Goal: Transaction & Acquisition: Download file/media

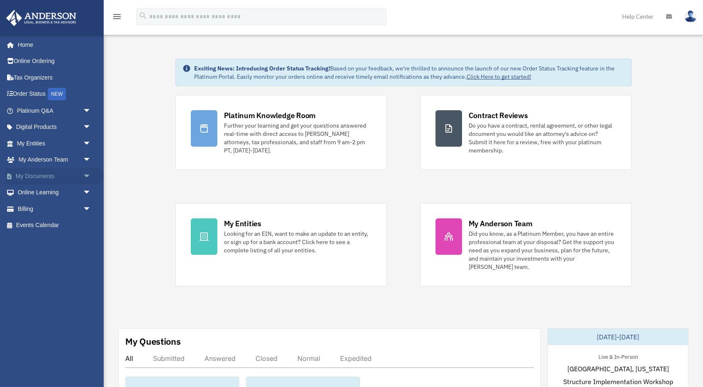
click at [83, 178] on span "arrow_drop_down" at bounding box center [91, 176] width 17 height 17
click at [69, 199] on link "Box" at bounding box center [58, 193] width 92 height 17
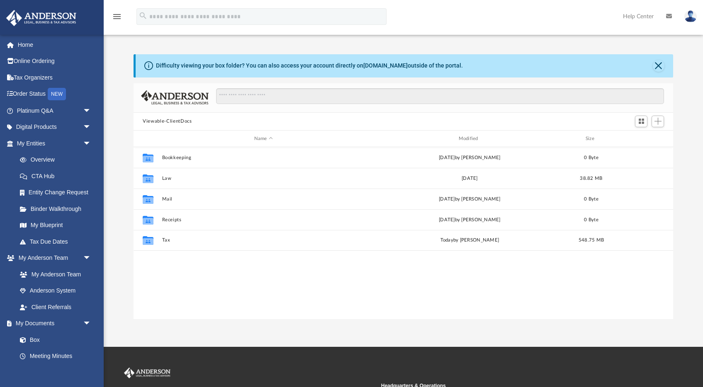
scroll to position [189, 539]
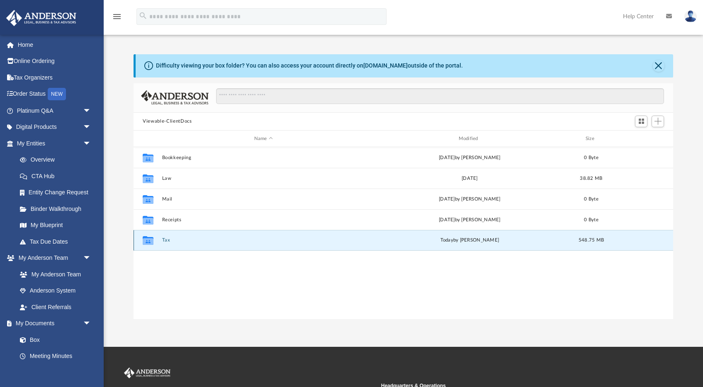
click at [167, 241] on button "Tax" at bounding box center [263, 240] width 203 height 5
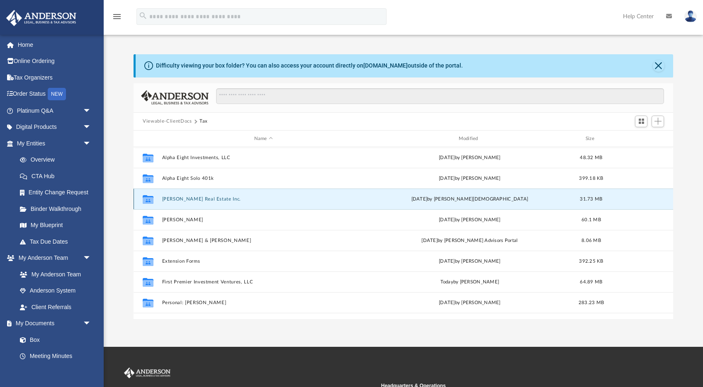
click at [185, 199] on button "[PERSON_NAME] Real Estate Inc." at bounding box center [263, 199] width 203 height 5
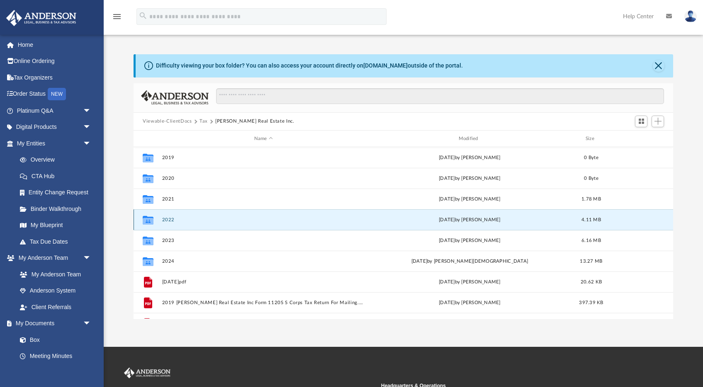
click at [167, 221] on button "2022" at bounding box center [263, 219] width 203 height 5
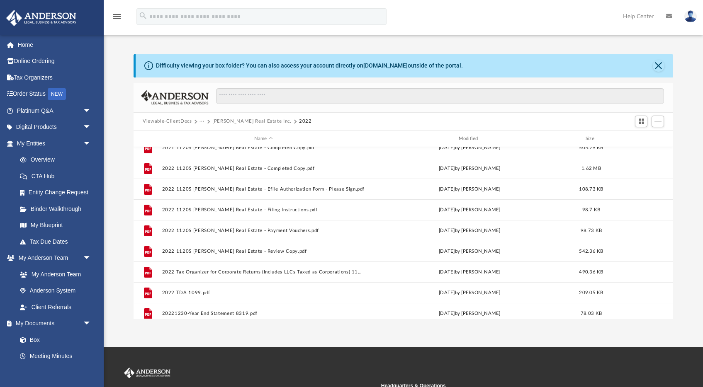
scroll to position [45, 0]
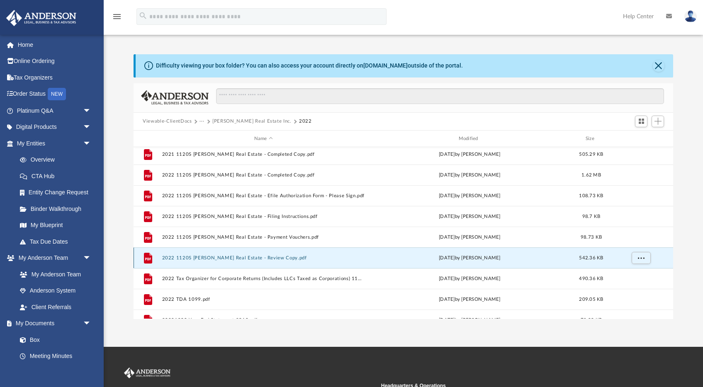
click at [187, 257] on button "2022 1120S [PERSON_NAME] Real Estate - Review Copy.pdf" at bounding box center [263, 257] width 203 height 5
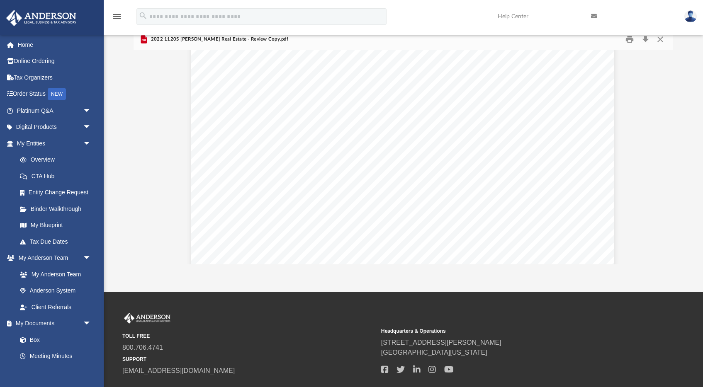
scroll to position [19254, 1]
click at [513, 37] on div "2022 1120S [PERSON_NAME] Real Estate - Review Copy.pdf" at bounding box center [404, 40] width 540 height 22
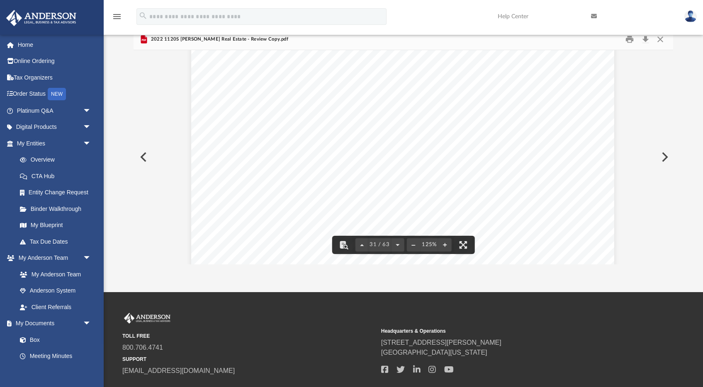
scroll to position [16450, 1]
click at [657, 39] on button "Close" at bounding box center [659, 39] width 15 height 13
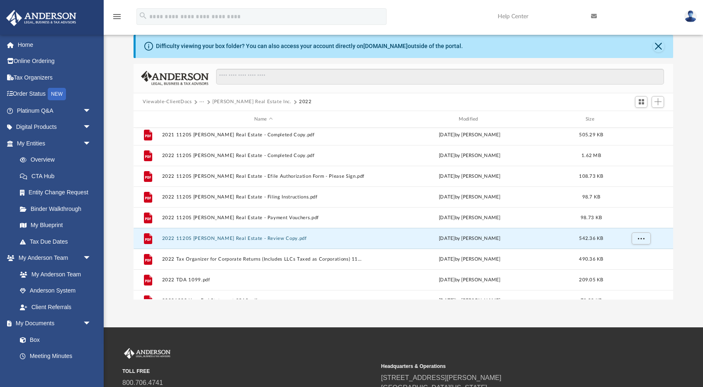
scroll to position [0, 0]
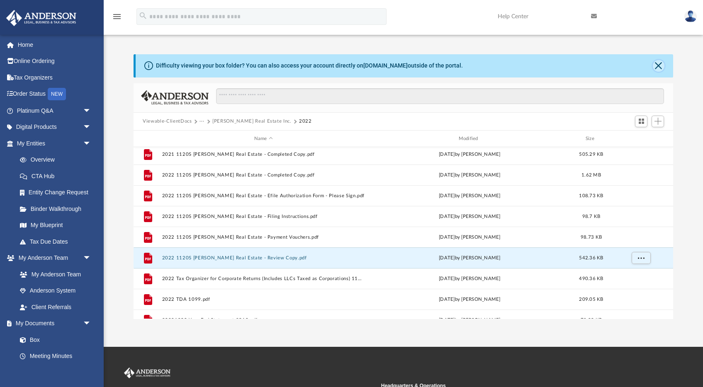
click at [654, 67] on button "Close" at bounding box center [659, 66] width 12 height 12
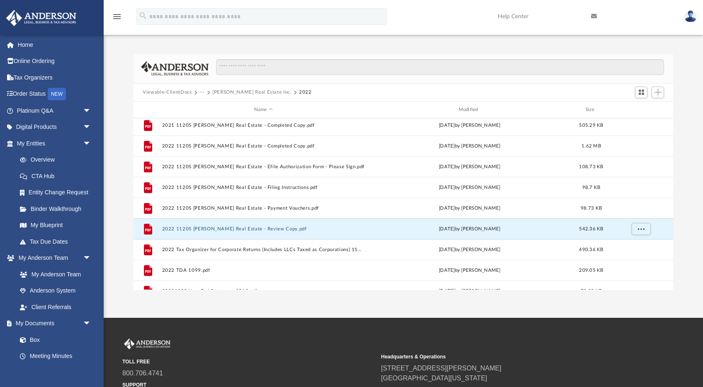
click at [224, 90] on button "[PERSON_NAME] Real Estate Inc." at bounding box center [251, 92] width 79 height 7
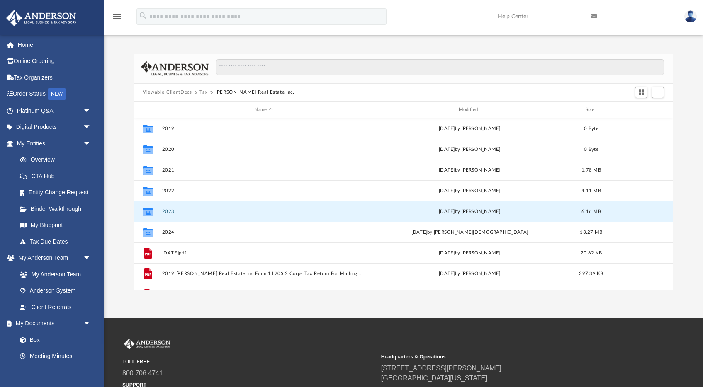
click at [170, 212] on button "2023" at bounding box center [263, 211] width 203 height 5
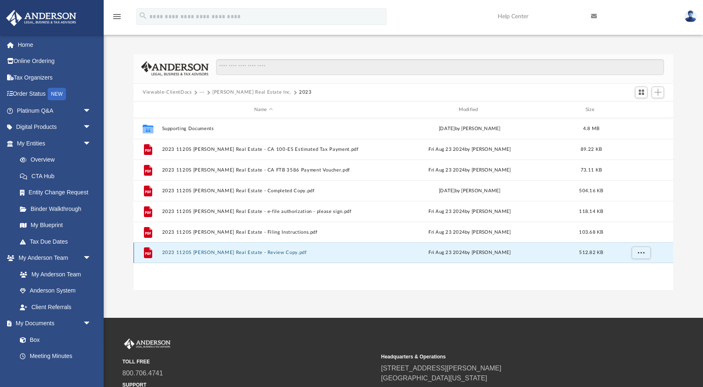
click at [207, 251] on button "2023 1120S [PERSON_NAME] Real Estate - Review Copy.pdf" at bounding box center [263, 253] width 203 height 5
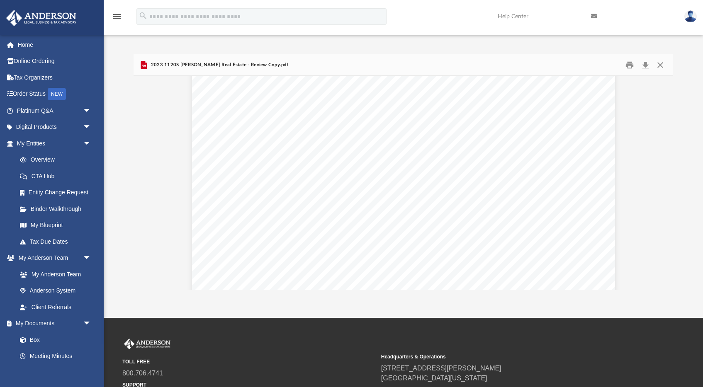
scroll to position [18819, 0]
